Goal: Task Accomplishment & Management: Manage account settings

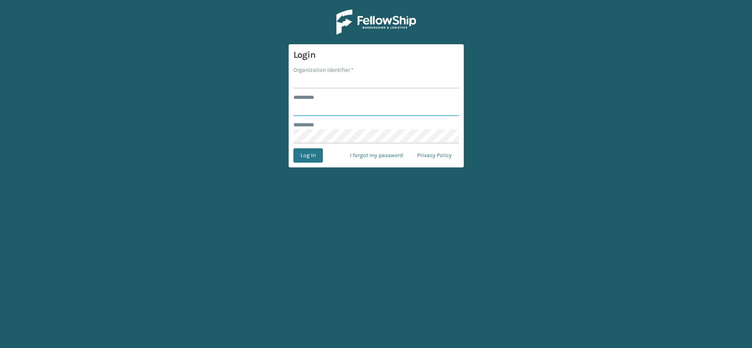
type input "********"
click at [336, 82] on input "Organization Identifier *" at bounding box center [377, 81] width 166 height 14
type input "MilliardLV"
click at [314, 155] on button "Log In" at bounding box center [308, 155] width 29 height 14
